Goal: Task Accomplishment & Management: Complete application form

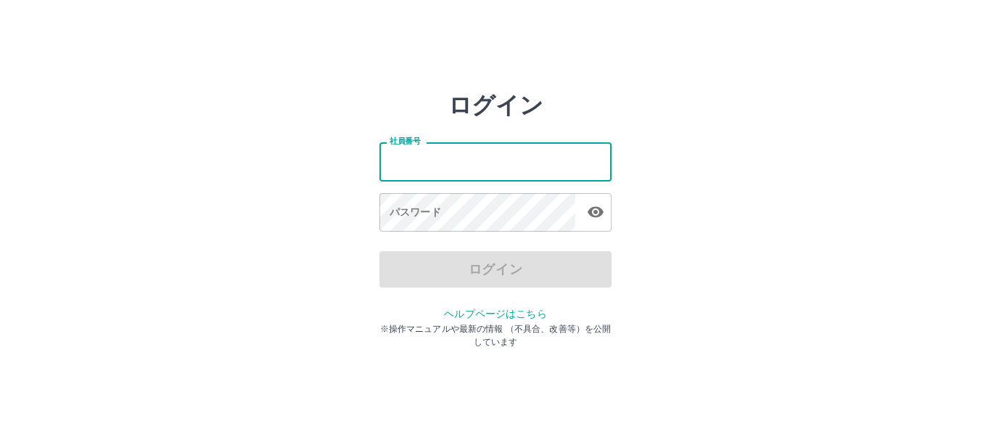
type input "*******"
click at [600, 214] on icon "button" at bounding box center [596, 212] width 16 height 11
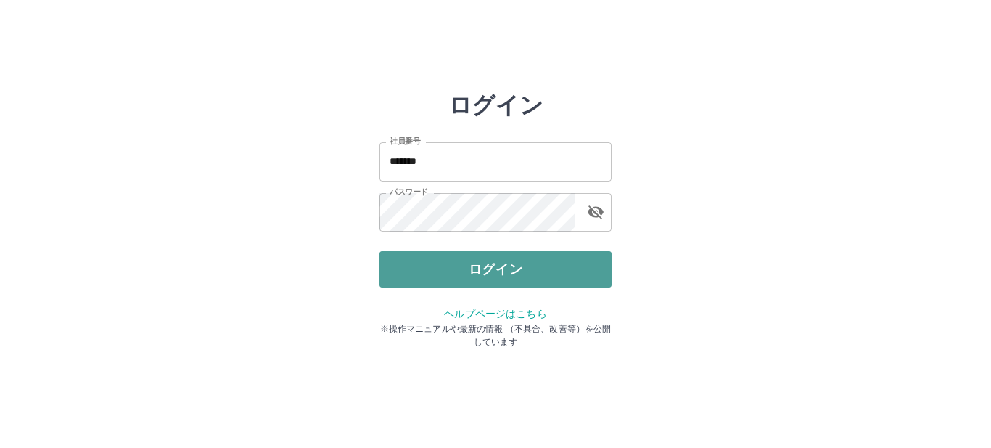
click at [427, 271] on button "ログイン" at bounding box center [495, 269] width 232 height 36
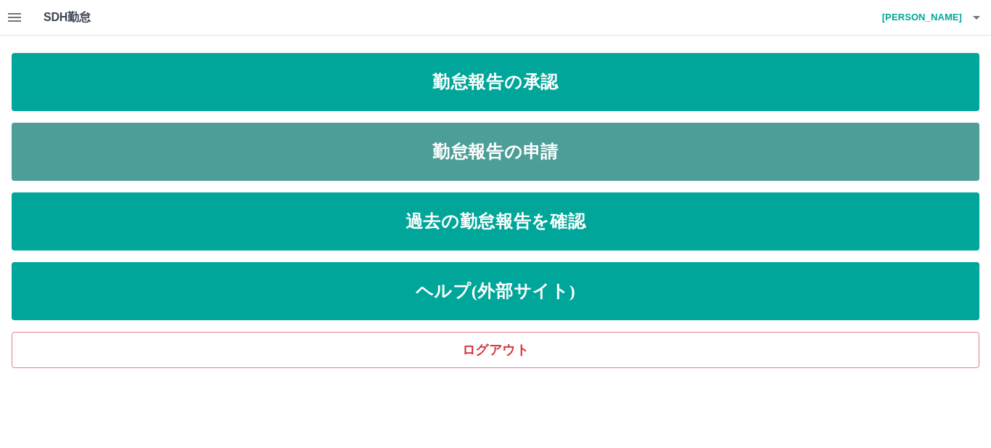
click at [610, 142] on link "勤怠報告の申請" at bounding box center [496, 152] width 968 height 58
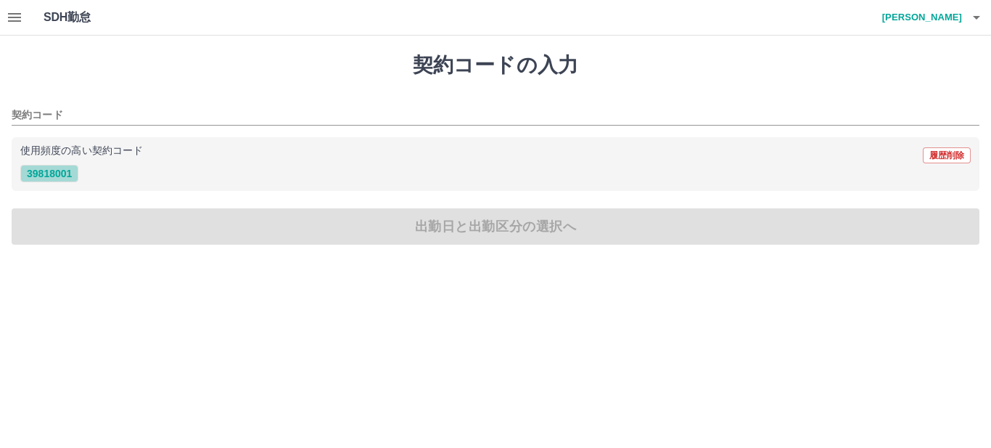
click at [67, 173] on button "39818001" at bounding box center [49, 173] width 58 height 17
type input "********"
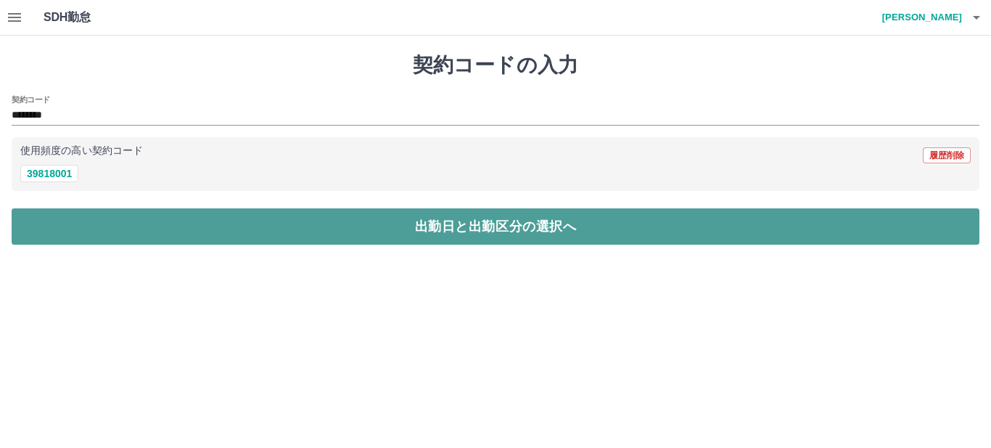
click at [181, 216] on button "出勤日と出勤区分の選択へ" at bounding box center [496, 226] width 968 height 36
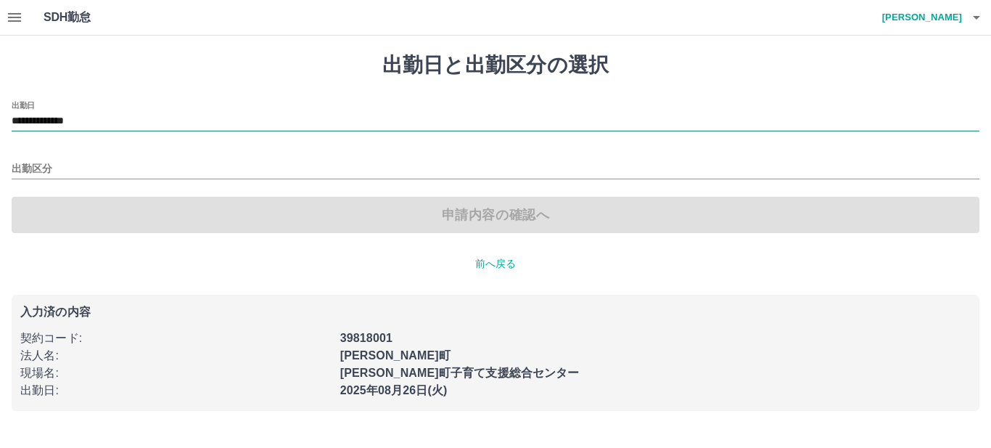
click at [179, 115] on input "**********" at bounding box center [496, 121] width 968 height 18
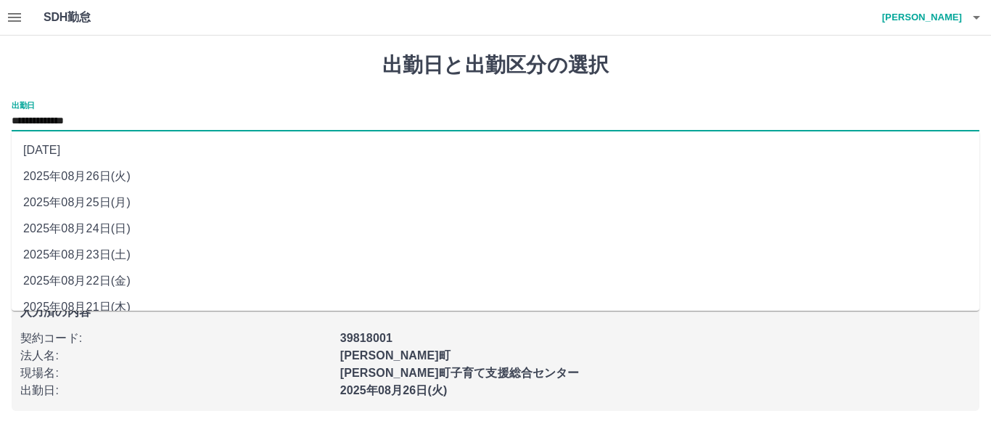
click at [107, 207] on li "2025年08月25日(月)" at bounding box center [496, 202] width 968 height 26
type input "**********"
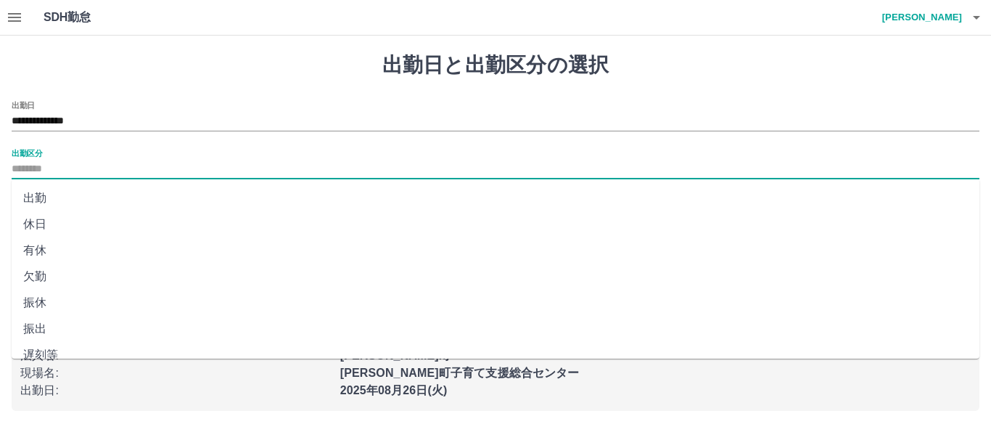
click at [101, 169] on input "出勤区分" at bounding box center [496, 169] width 968 height 18
click at [70, 295] on li "振休" at bounding box center [496, 303] width 968 height 26
type input "**"
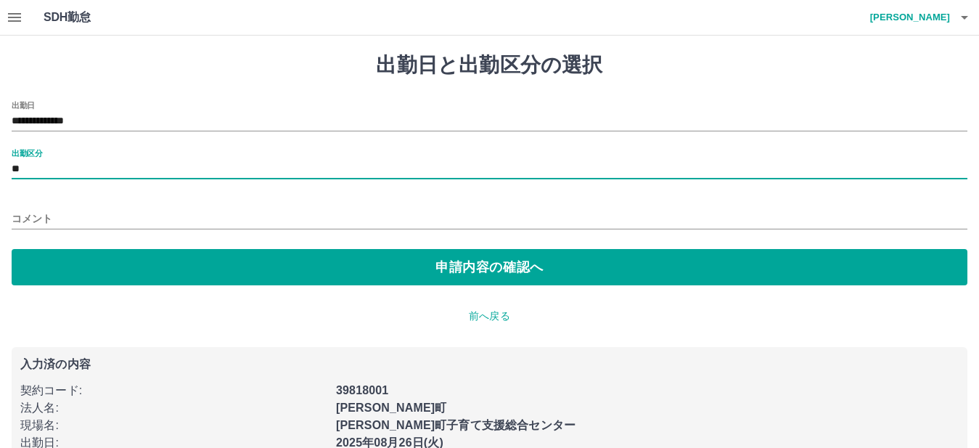
click at [125, 212] on input "コメント" at bounding box center [490, 218] width 956 height 21
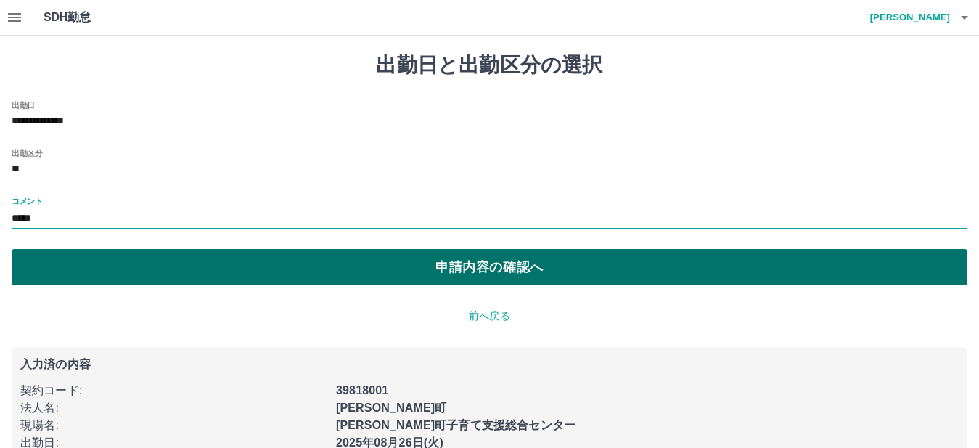
type input "*****"
click at [342, 263] on button "申請内容の確認へ" at bounding box center [490, 267] width 956 height 36
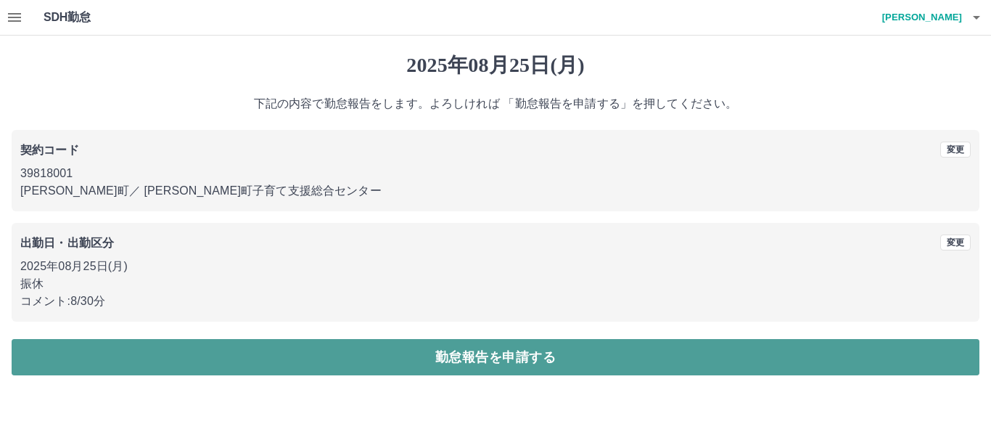
click at [429, 348] on button "勤怠報告を申請する" at bounding box center [496, 357] width 968 height 36
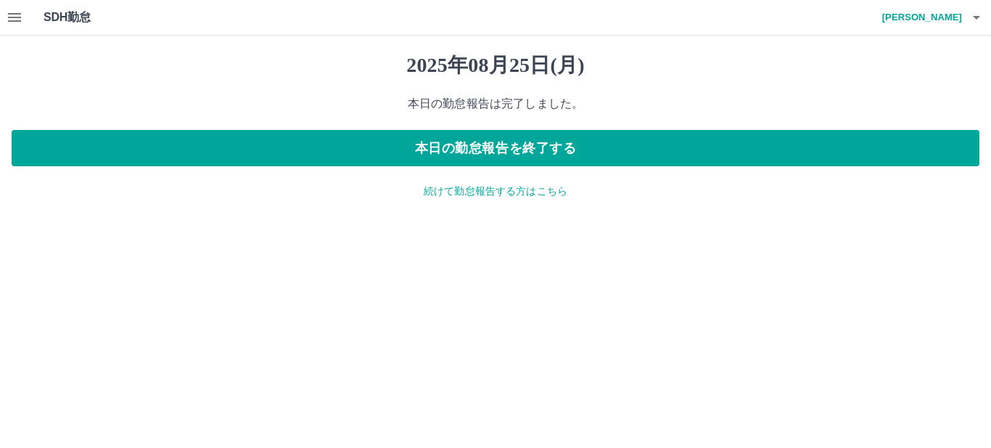
click at [13, 20] on icon "button" at bounding box center [14, 17] width 13 height 9
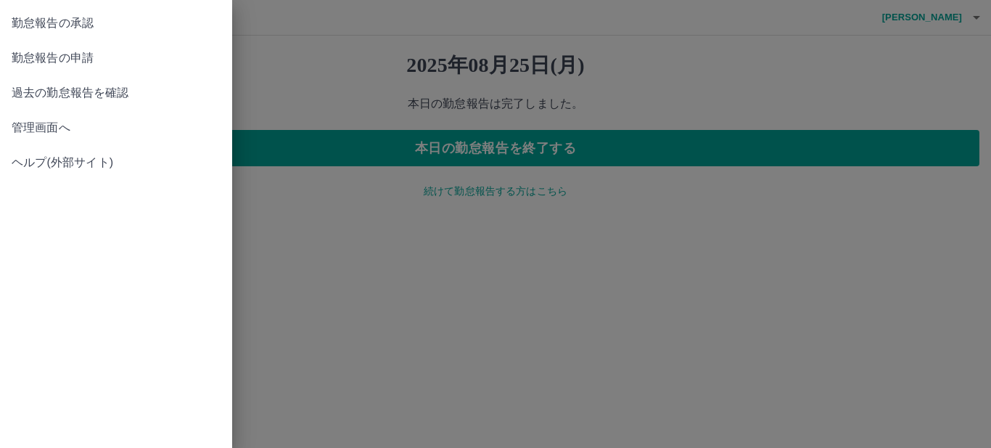
click at [119, 17] on span "勤怠報告の承認" at bounding box center [116, 23] width 209 height 17
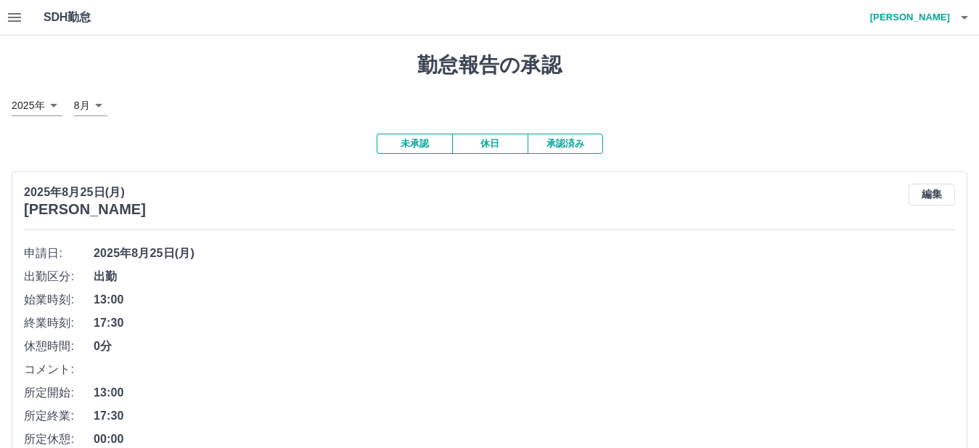
scroll to position [145, 0]
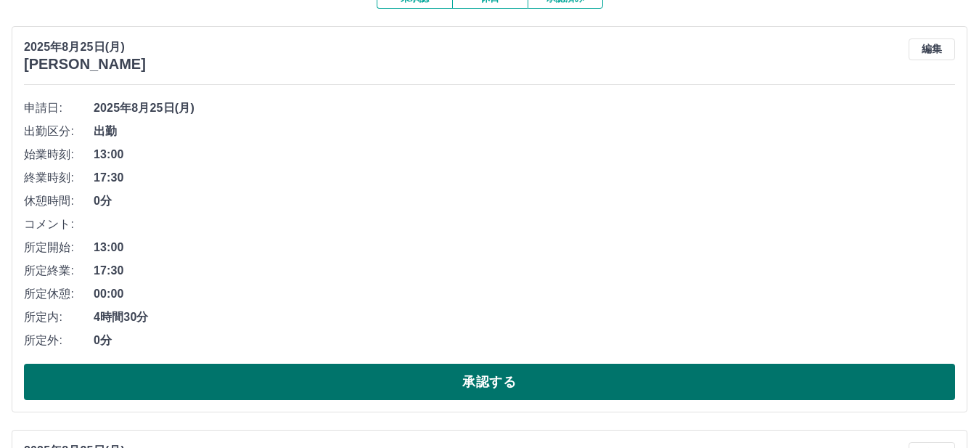
drag, startPoint x: 561, startPoint y: 385, endPoint x: 554, endPoint y: 389, distance: 8.1
click at [559, 384] on button "承認する" at bounding box center [489, 382] width 931 height 36
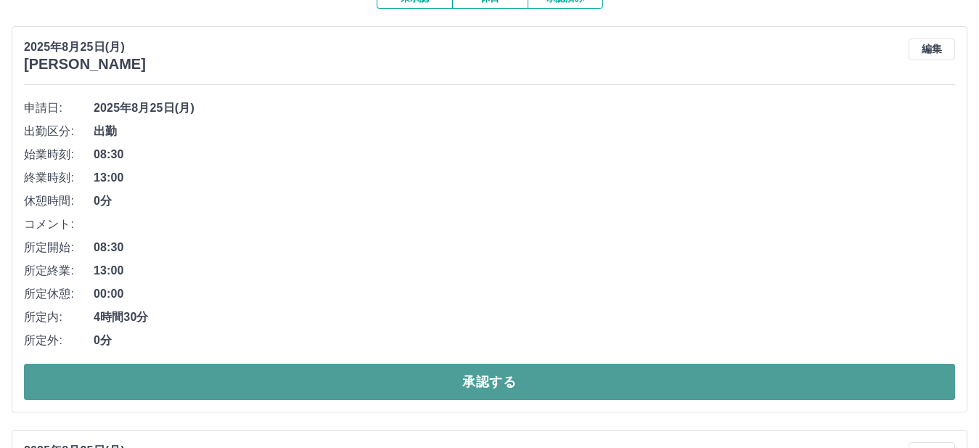
click at [617, 390] on button "承認する" at bounding box center [489, 382] width 931 height 36
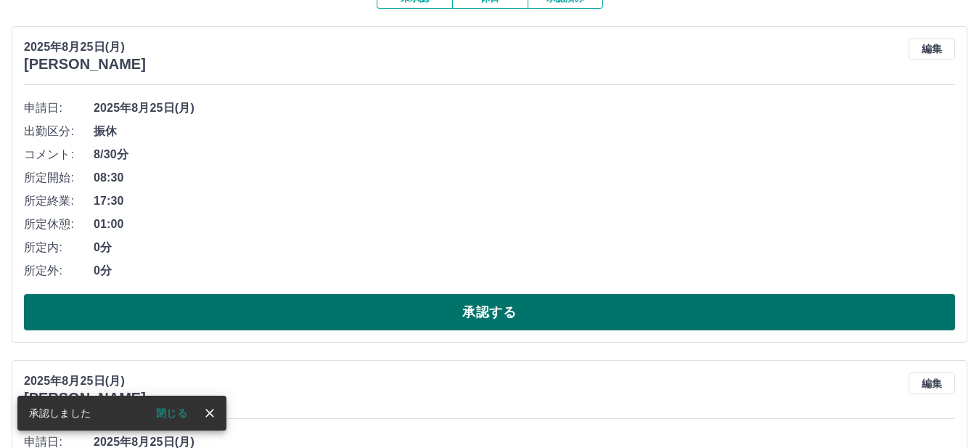
click at [627, 313] on button "承認する" at bounding box center [489, 312] width 931 height 36
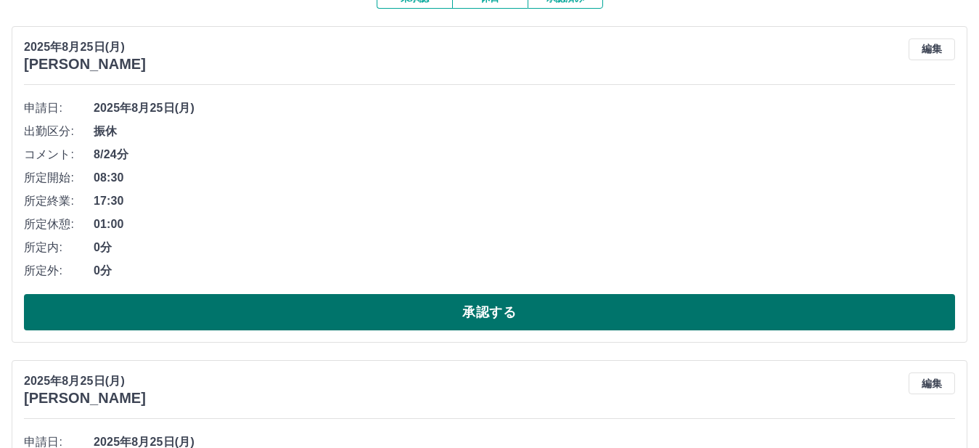
click at [639, 316] on button "承認する" at bounding box center [489, 312] width 931 height 36
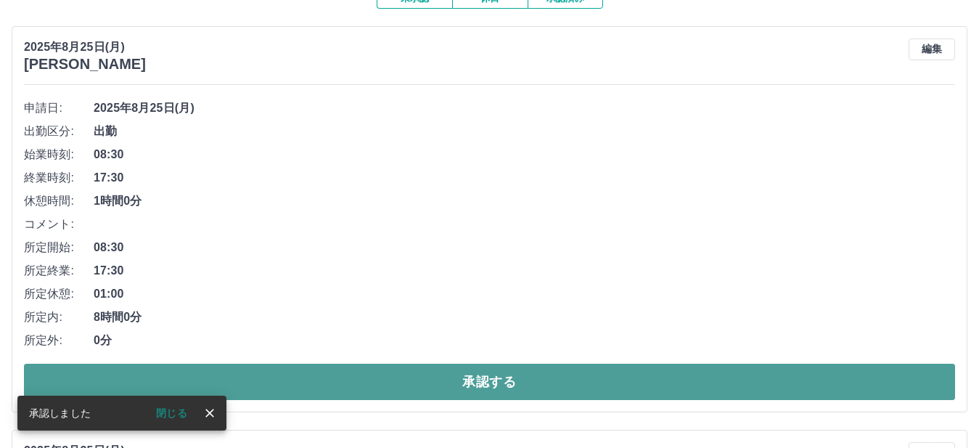
click at [622, 370] on button "承認する" at bounding box center [489, 382] width 931 height 36
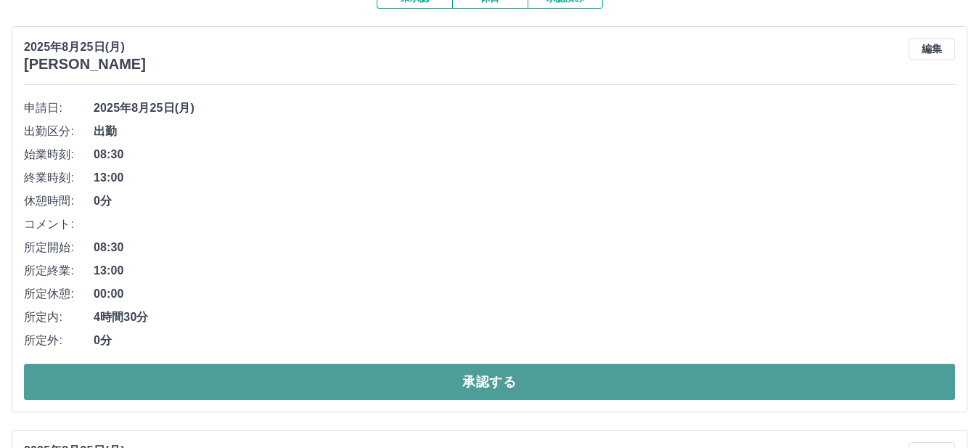
click at [843, 387] on button "承認する" at bounding box center [489, 382] width 931 height 36
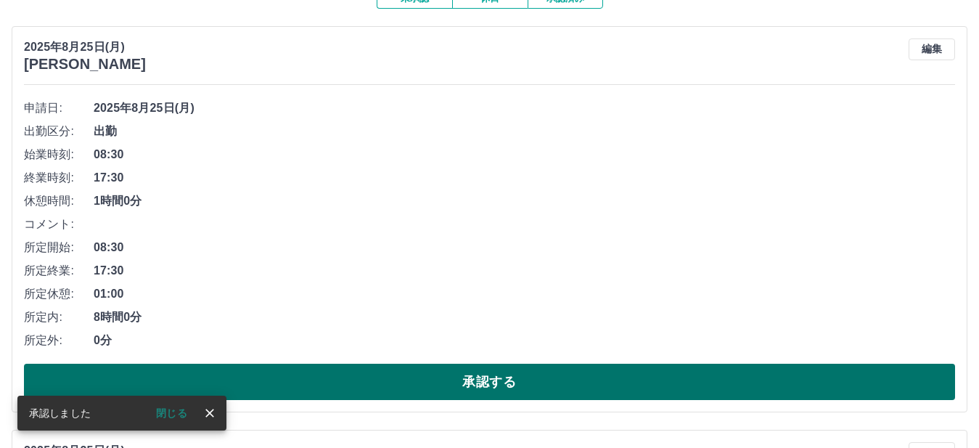
click at [747, 374] on button "承認する" at bounding box center [489, 382] width 931 height 36
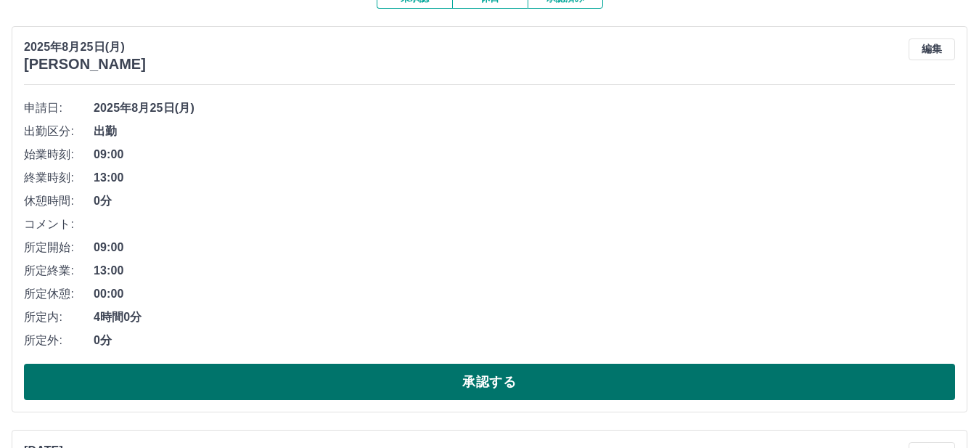
click at [757, 381] on button "承認する" at bounding box center [489, 382] width 931 height 36
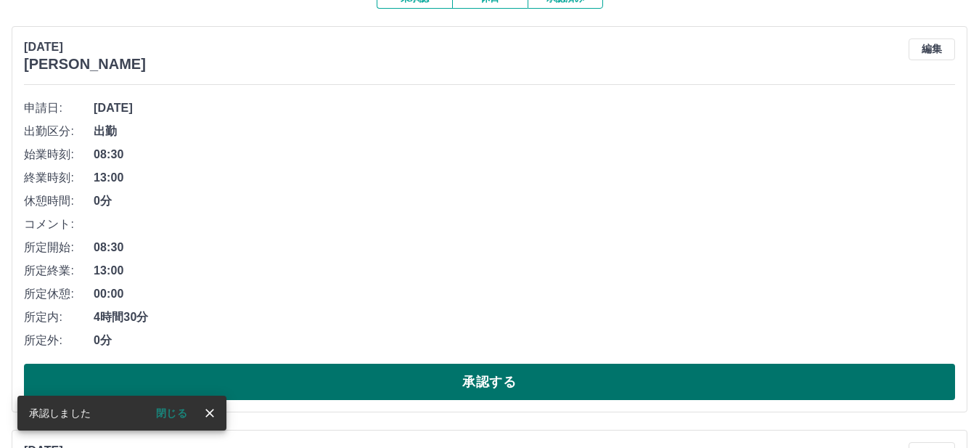
click at [738, 371] on button "承認する" at bounding box center [489, 382] width 931 height 36
click at [726, 369] on button "承認する" at bounding box center [489, 382] width 931 height 36
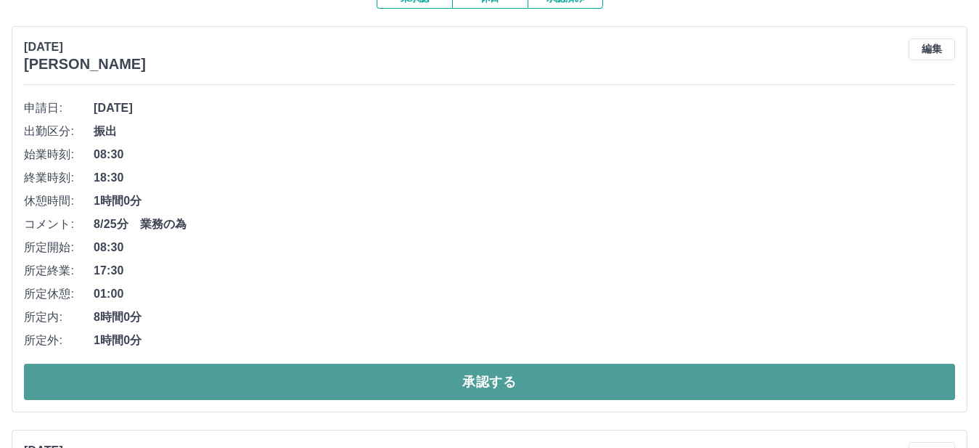
click at [681, 380] on button "承認する" at bounding box center [489, 382] width 931 height 36
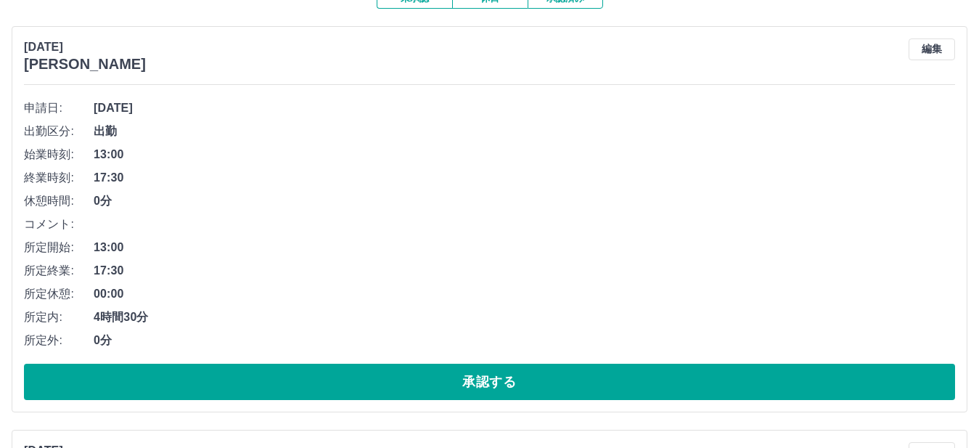
click at [681, 370] on button "承認する" at bounding box center [489, 382] width 931 height 36
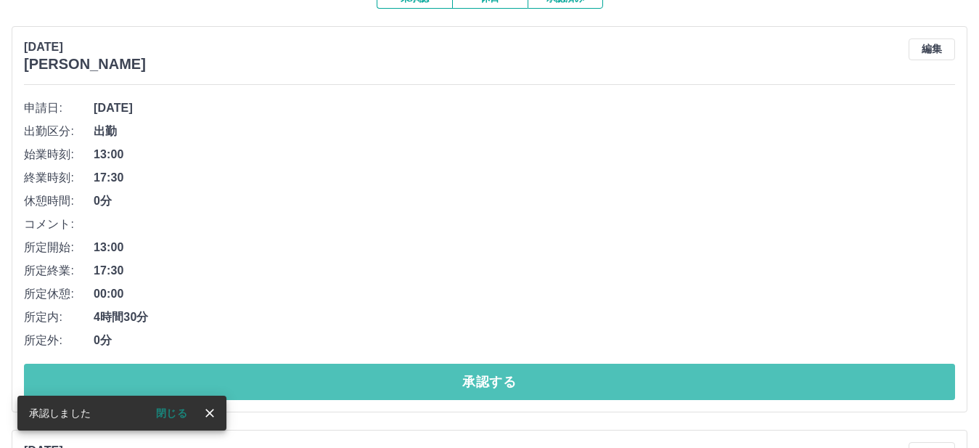
click at [681, 370] on button "承認する" at bounding box center [489, 382] width 931 height 36
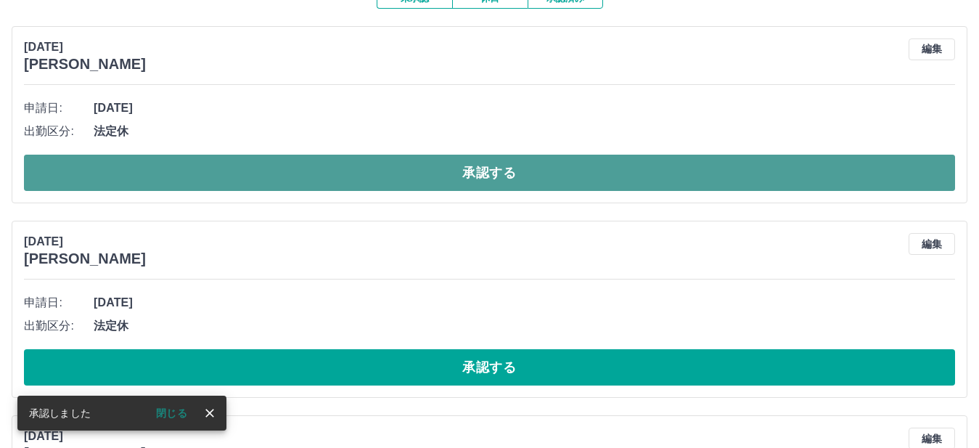
click at [644, 165] on button "承認する" at bounding box center [489, 173] width 931 height 36
click at [663, 171] on button "承認する" at bounding box center [489, 173] width 931 height 36
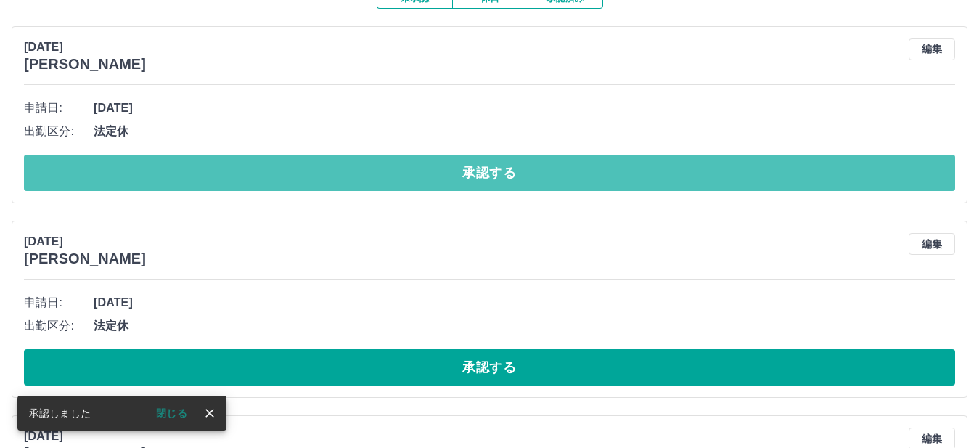
click at [663, 171] on button "承認する" at bounding box center [489, 173] width 931 height 36
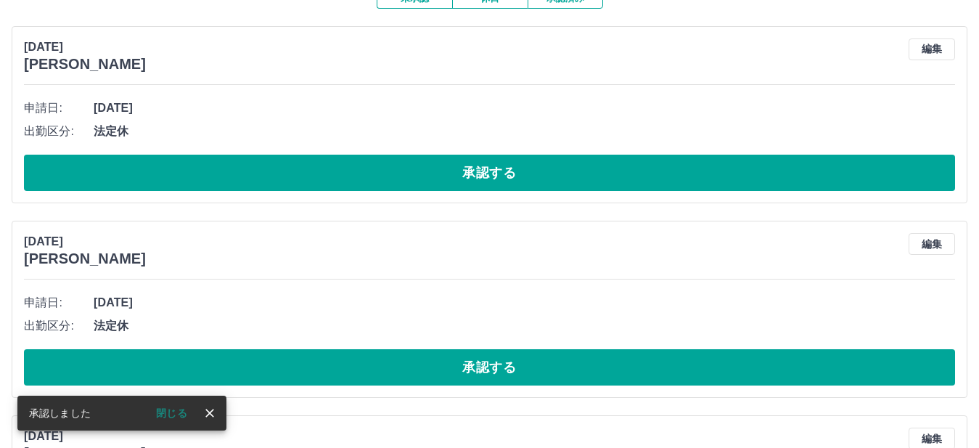
click at [663, 171] on button "承認する" at bounding box center [489, 173] width 931 height 36
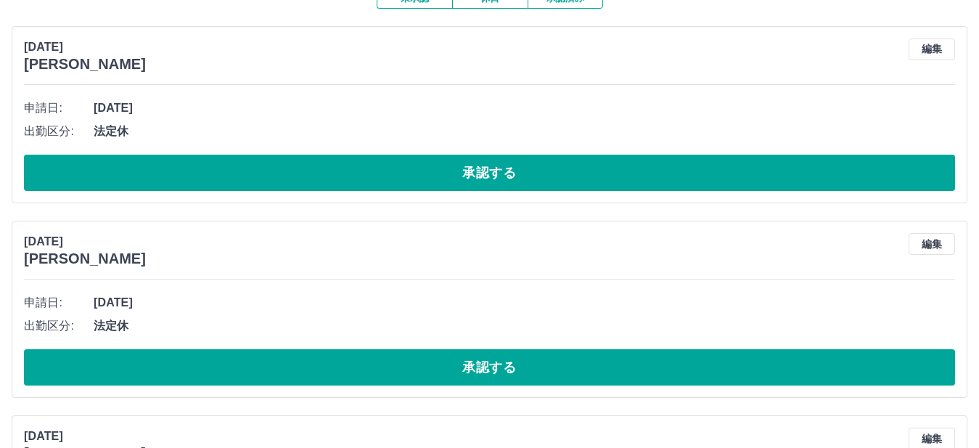
click at [663, 171] on button "承認する" at bounding box center [489, 173] width 931 height 36
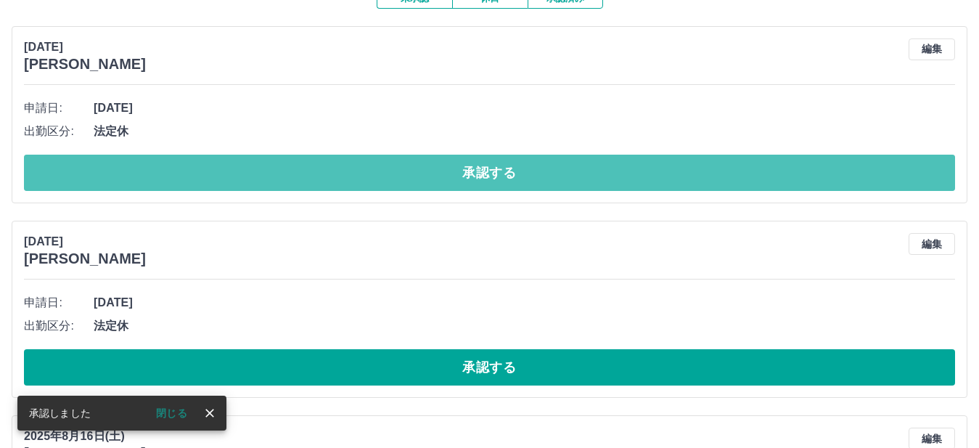
click at [663, 171] on button "承認する" at bounding box center [489, 173] width 931 height 36
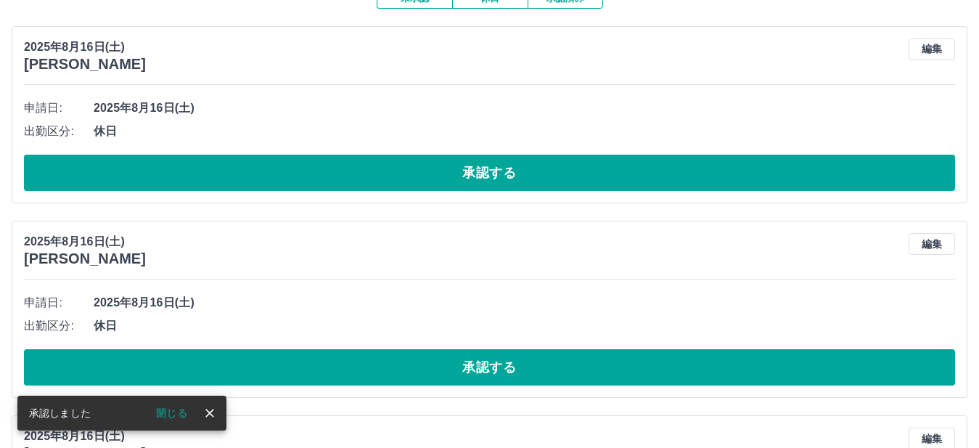
click at [663, 171] on button "承認する" at bounding box center [489, 173] width 931 height 36
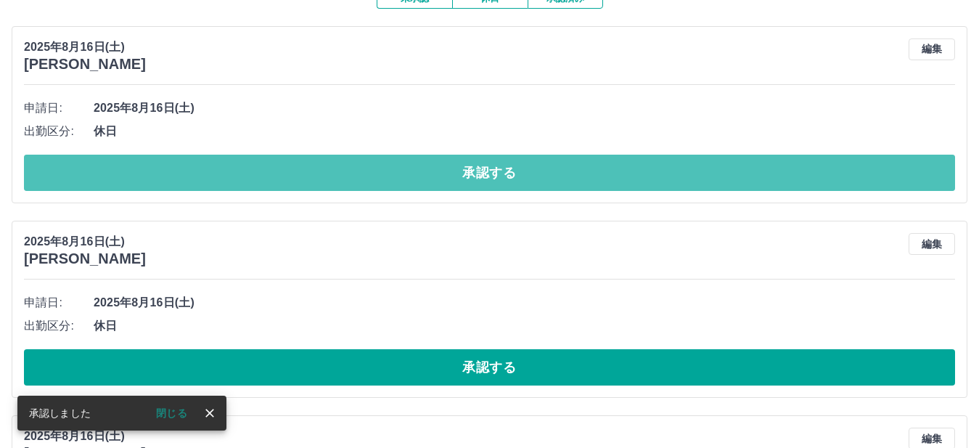
click at [663, 171] on button "承認する" at bounding box center [489, 173] width 931 height 36
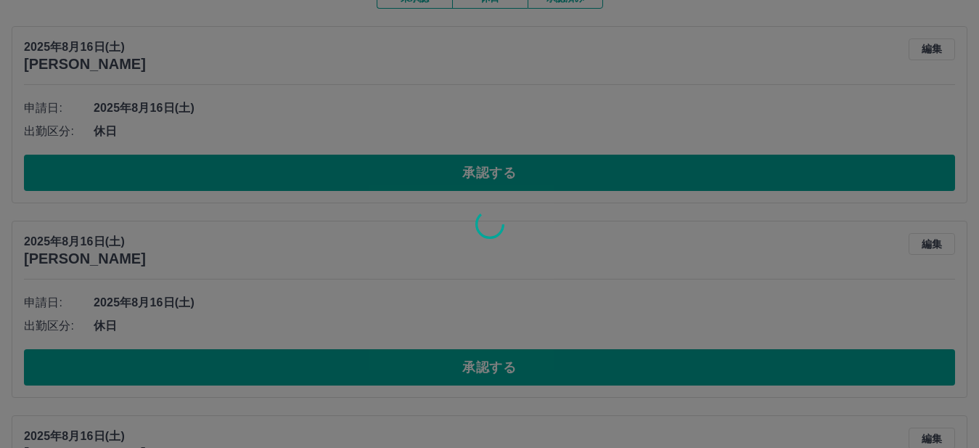
scroll to position [114, 0]
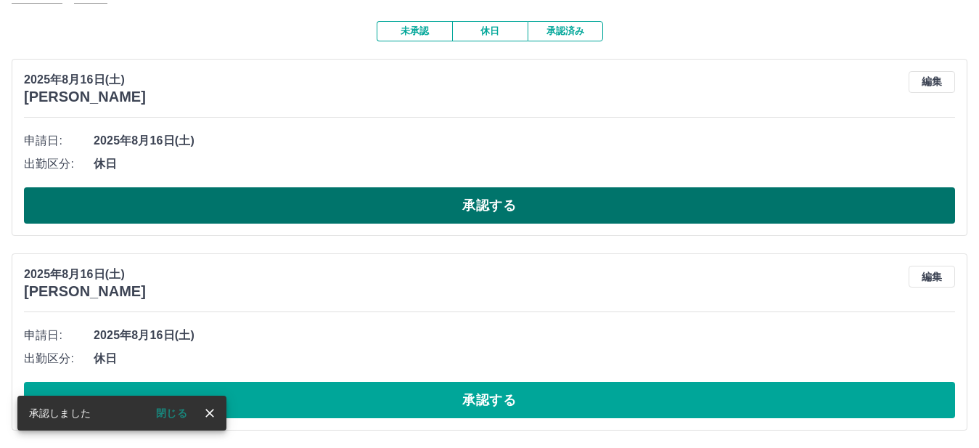
click at [652, 212] on button "承認する" at bounding box center [489, 205] width 931 height 36
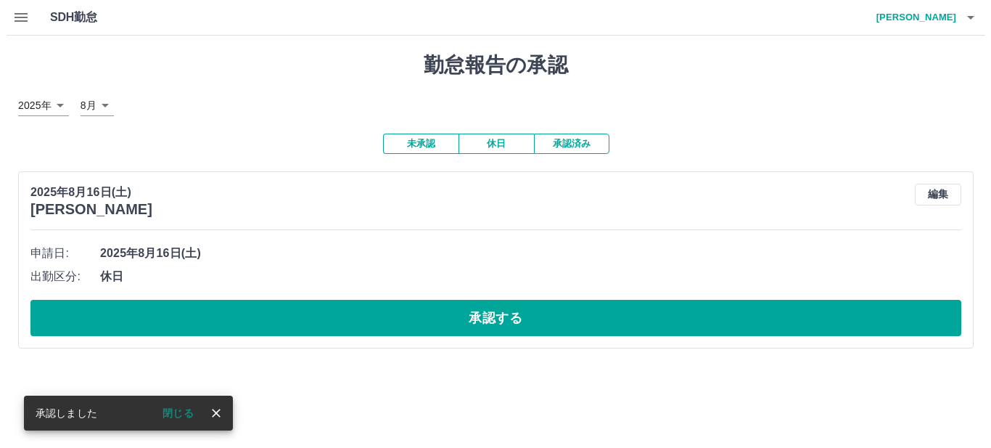
scroll to position [0, 0]
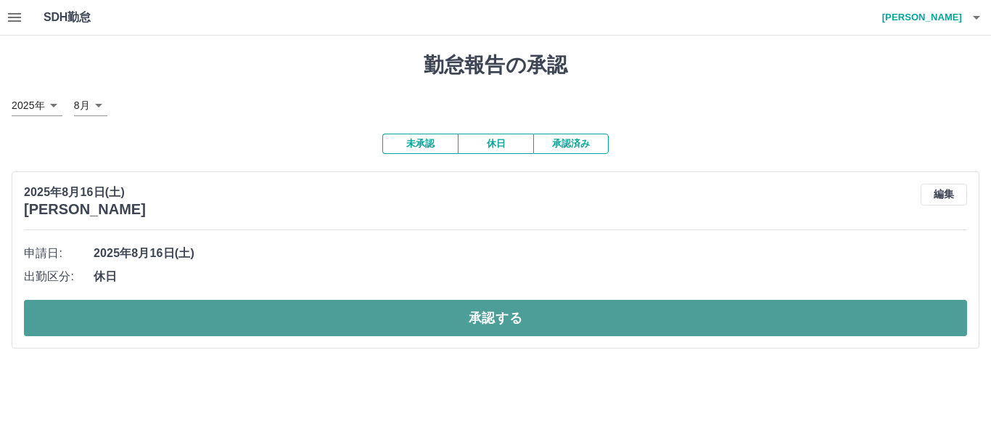
click at [605, 314] on button "承認する" at bounding box center [495, 318] width 943 height 36
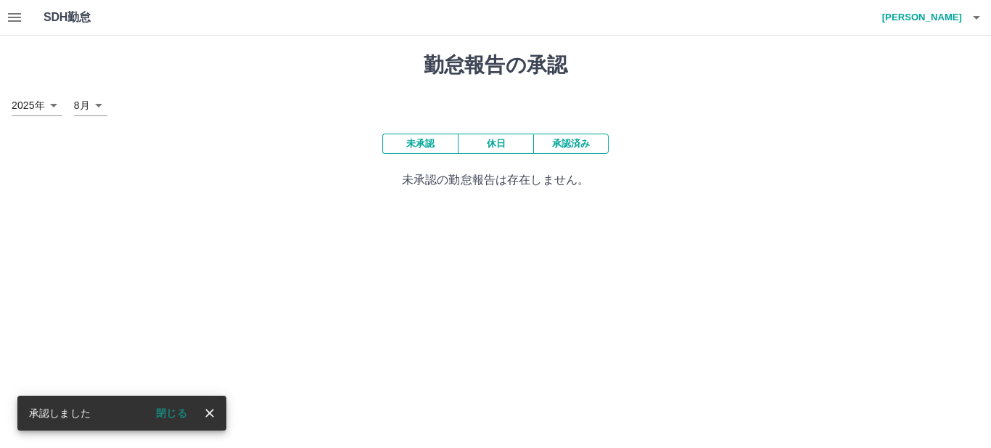
click at [976, 20] on icon "button" at bounding box center [976, 17] width 17 height 17
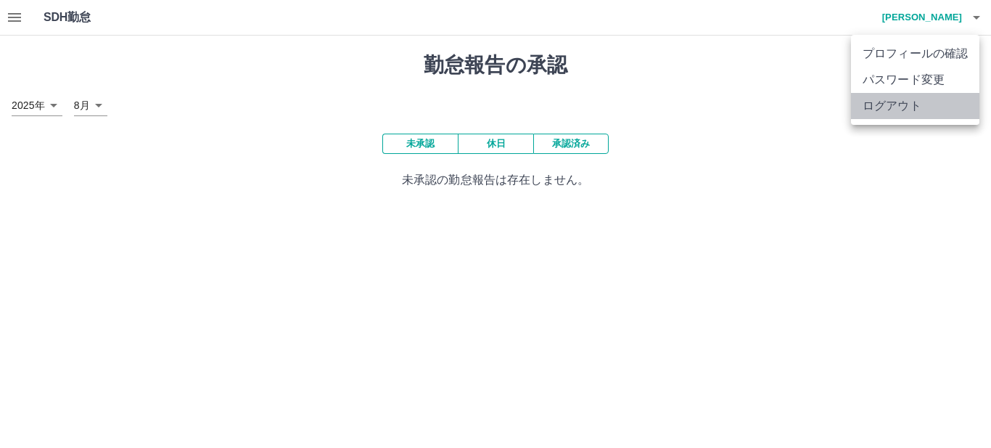
click at [945, 107] on li "ログアウト" at bounding box center [915, 106] width 128 height 26
